Goal: Task Accomplishment & Management: Use online tool/utility

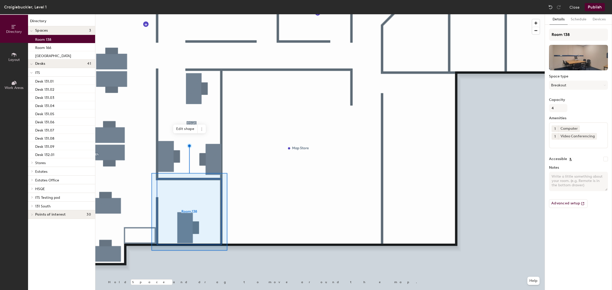
click at [594, 7] on button "Publish" at bounding box center [595, 7] width 20 height 8
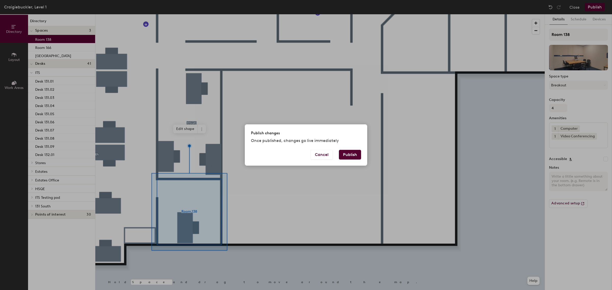
click at [349, 157] on button "Publish" at bounding box center [350, 155] width 22 height 10
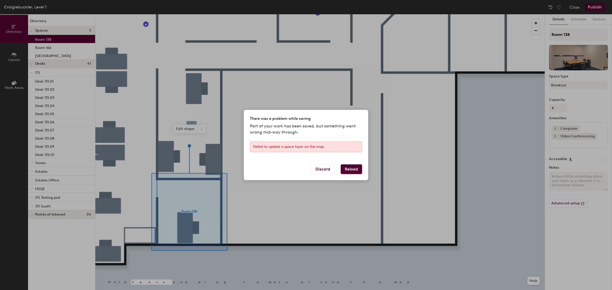
click at [329, 147] on div "Failed to update a space layer on the map." at bounding box center [306, 147] width 112 height 11
click at [320, 170] on button "Discard" at bounding box center [322, 169] width 23 height 10
